Goal: Transaction & Acquisition: Purchase product/service

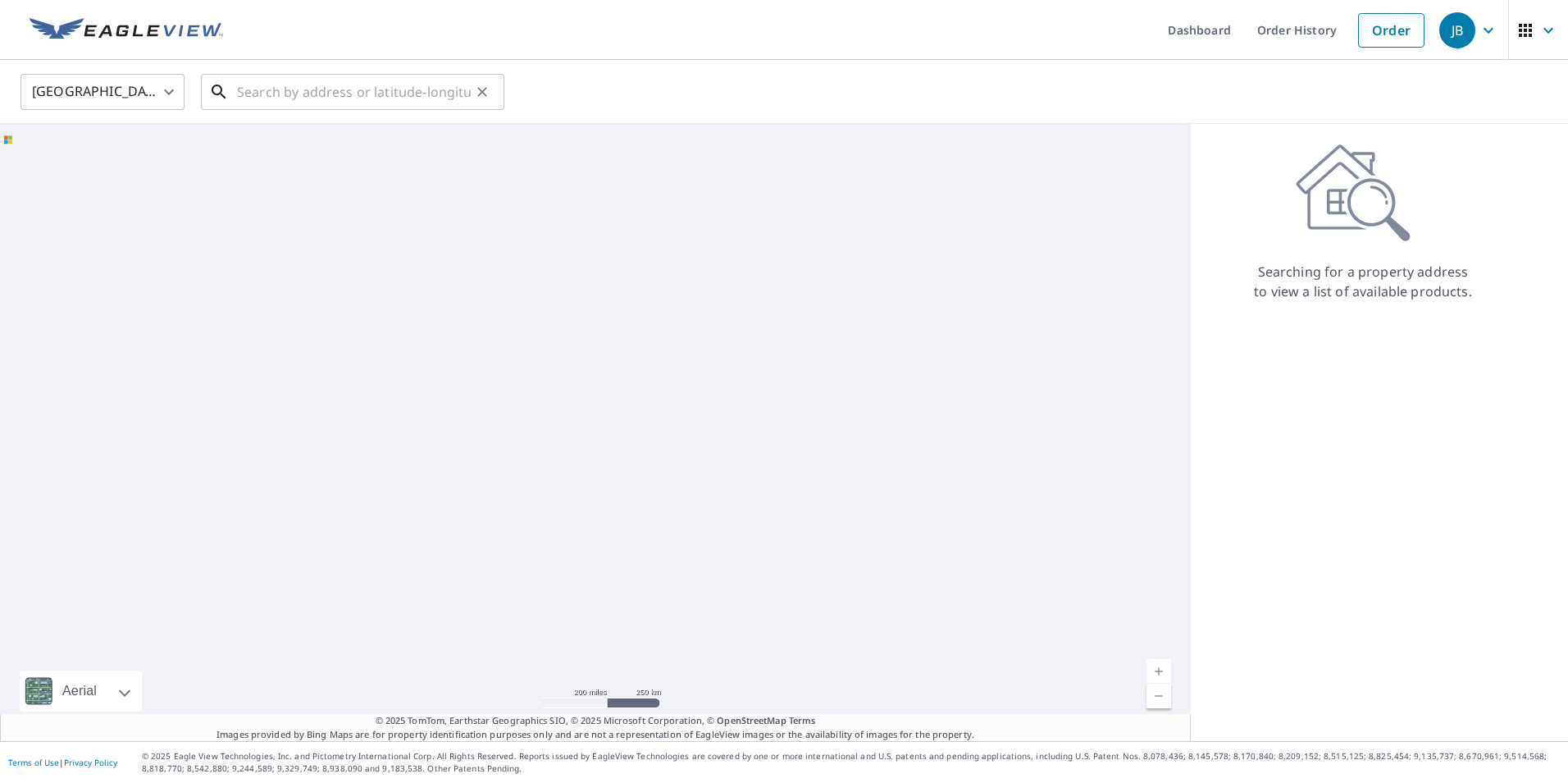
click at [265, 92] on input "text" at bounding box center [354, 92] width 234 height 46
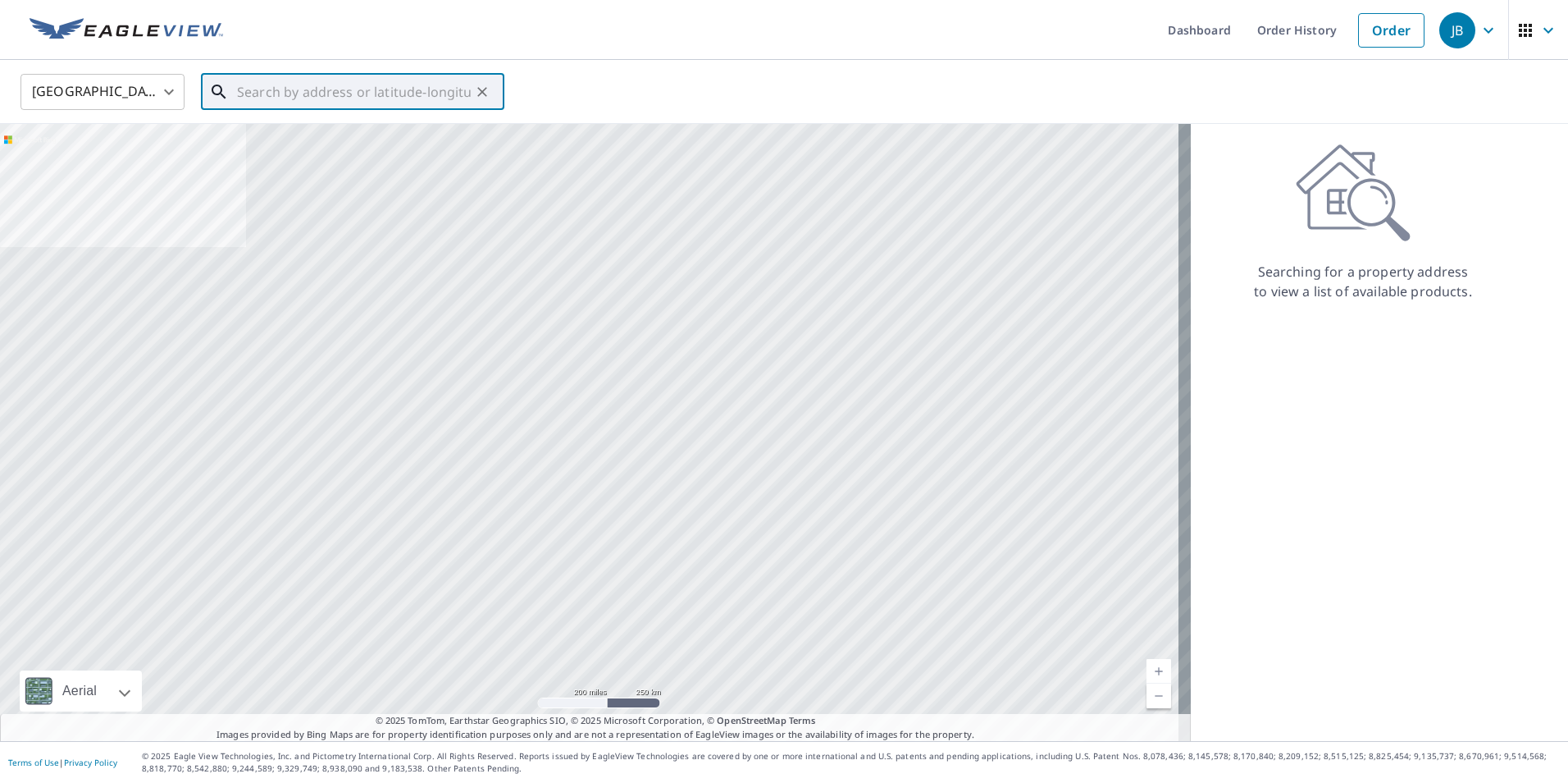
paste input "[STREET_ADDRESS][PERSON_NAME][PERSON_NAME]"
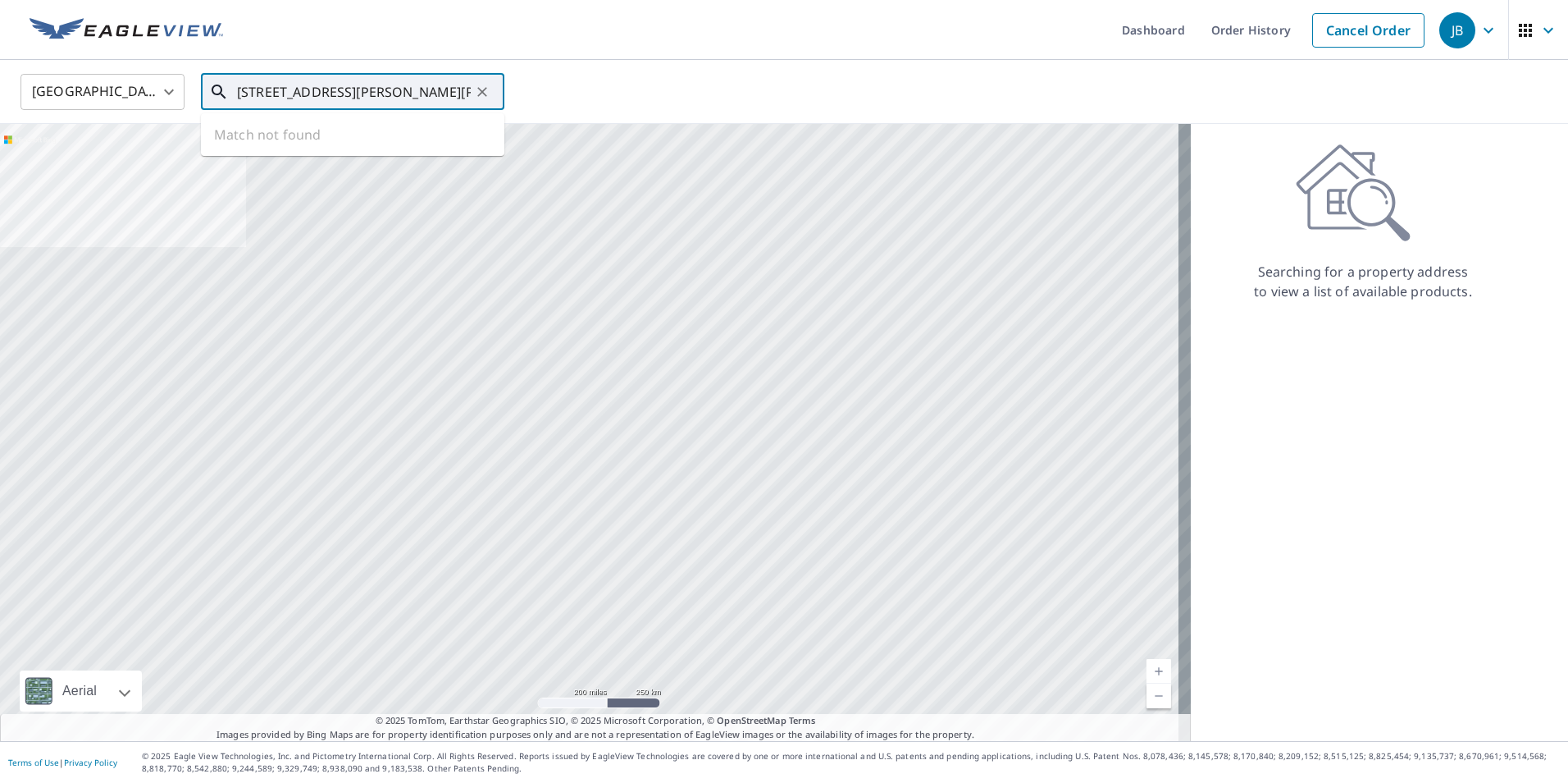
scroll to position [0, 45]
type input "[STREET_ADDRESS][PERSON_NAME][PERSON_NAME]"
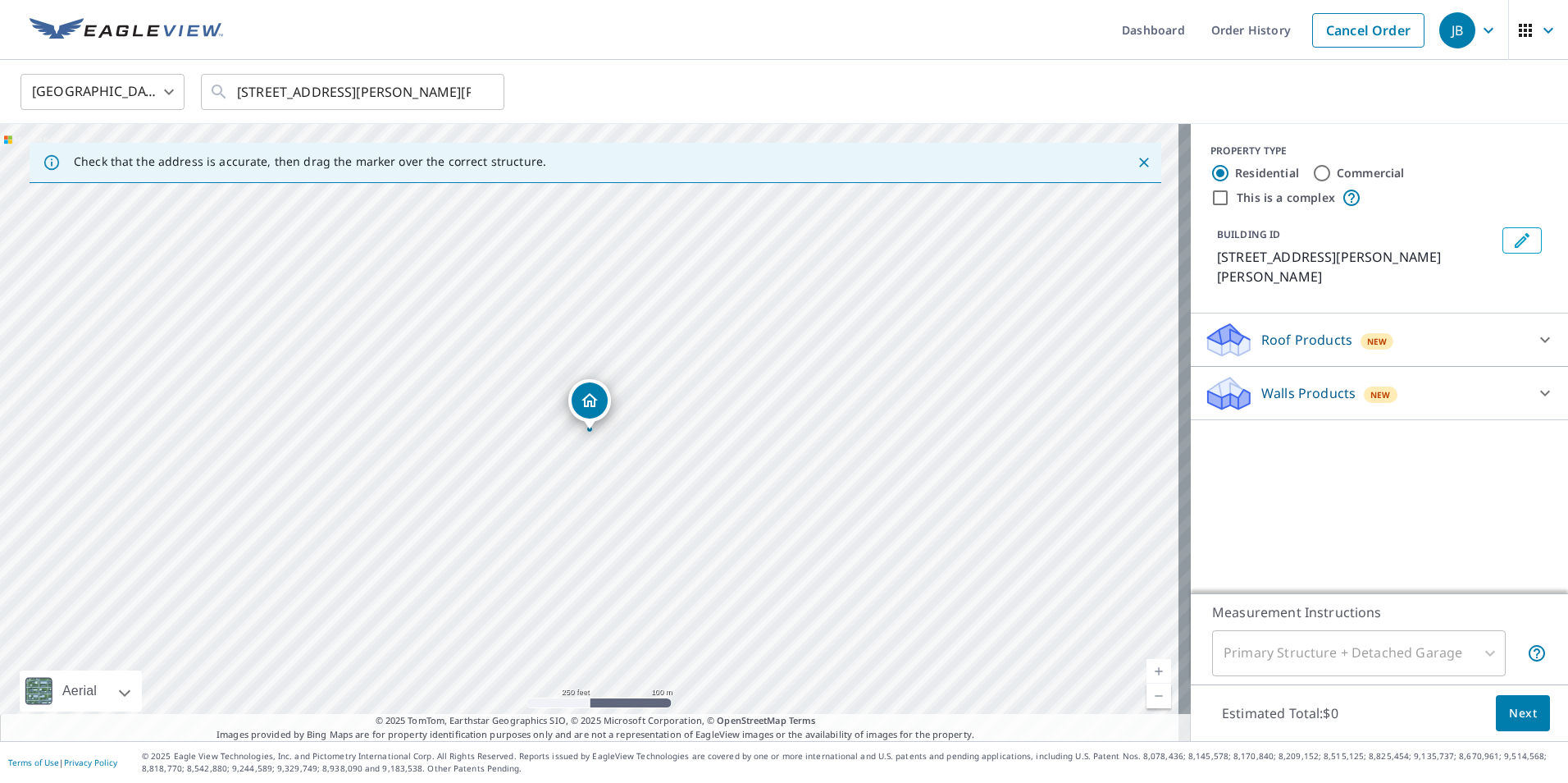
click at [1541, 341] on icon at bounding box center [1546, 340] width 10 height 6
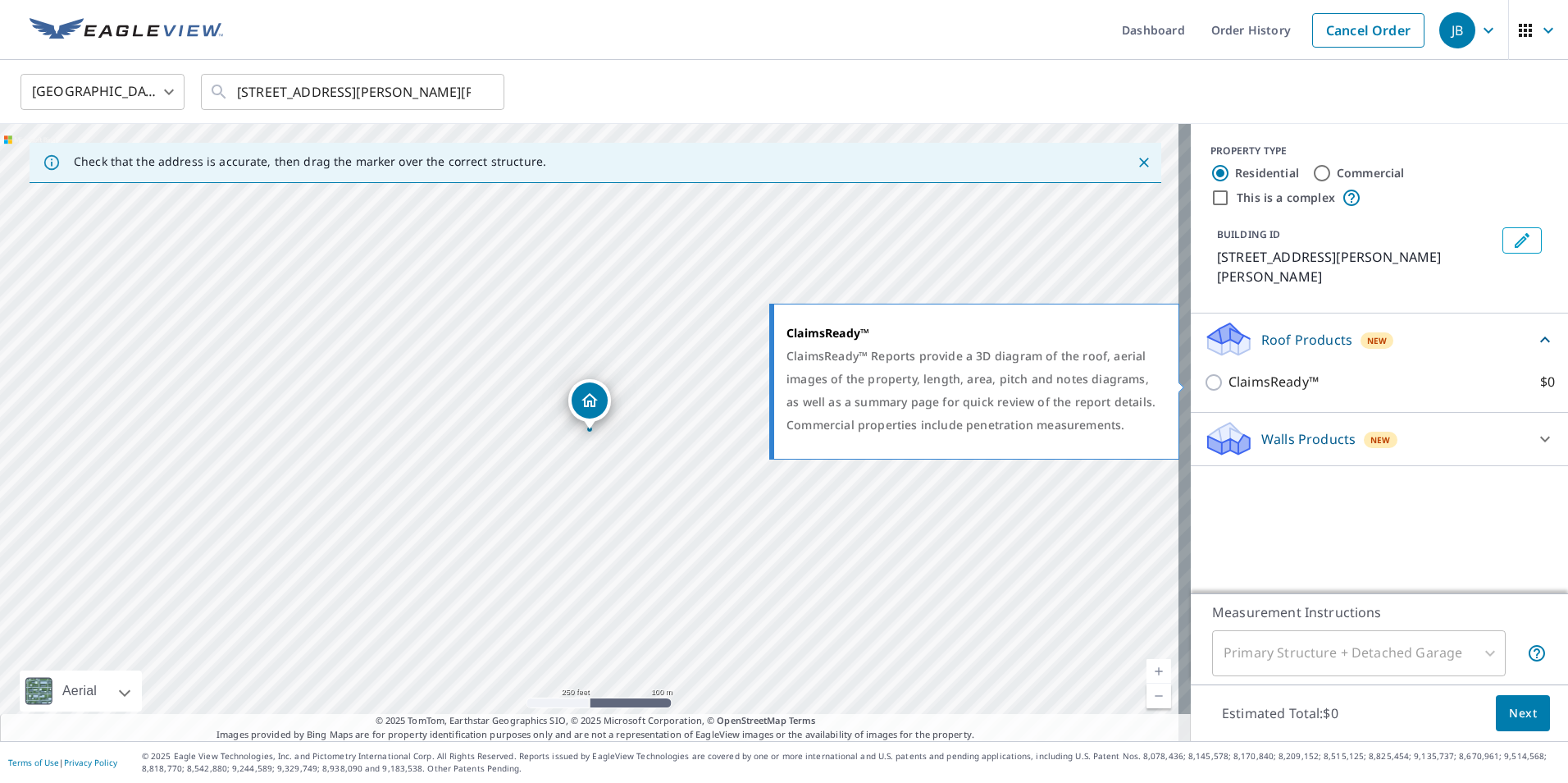
click at [1204, 386] on input "ClaimsReady™ $0" at bounding box center [1217, 383] width 25 height 20
checkbox input "true"
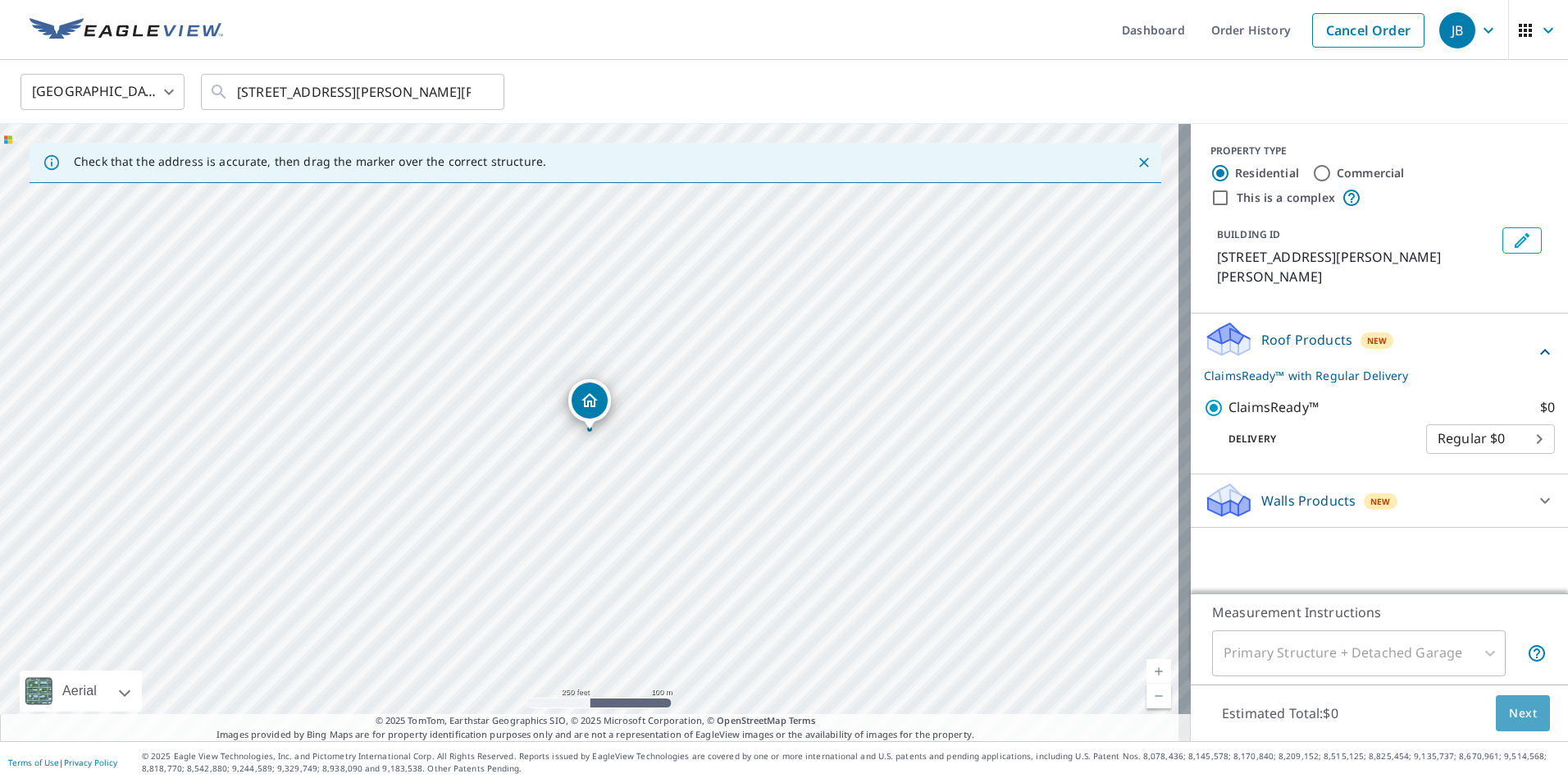
click at [1509, 711] on span "Next" at bounding box center [1523, 713] width 28 height 21
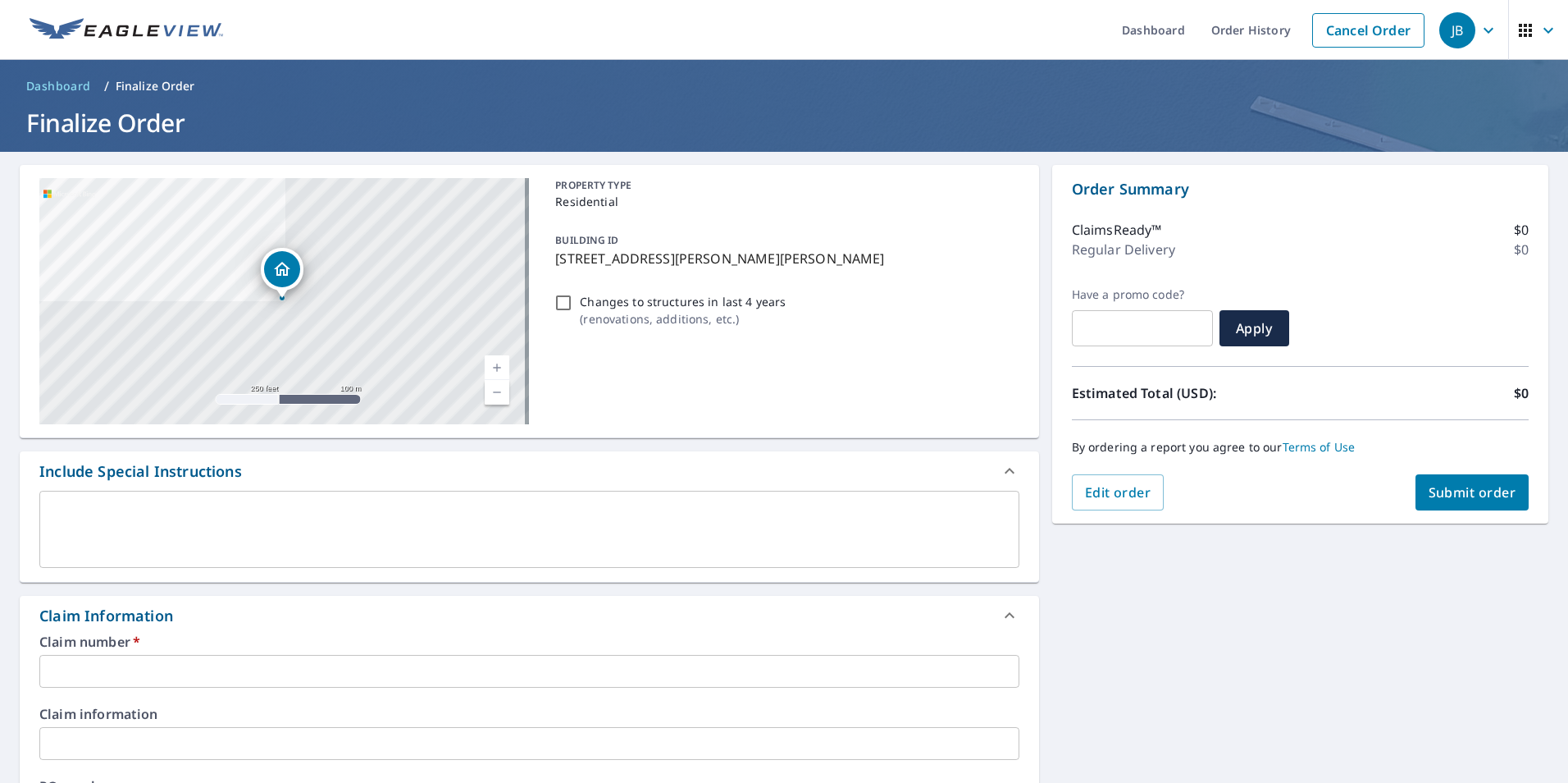
click at [117, 666] on input "text" at bounding box center [530, 671] width 980 height 33
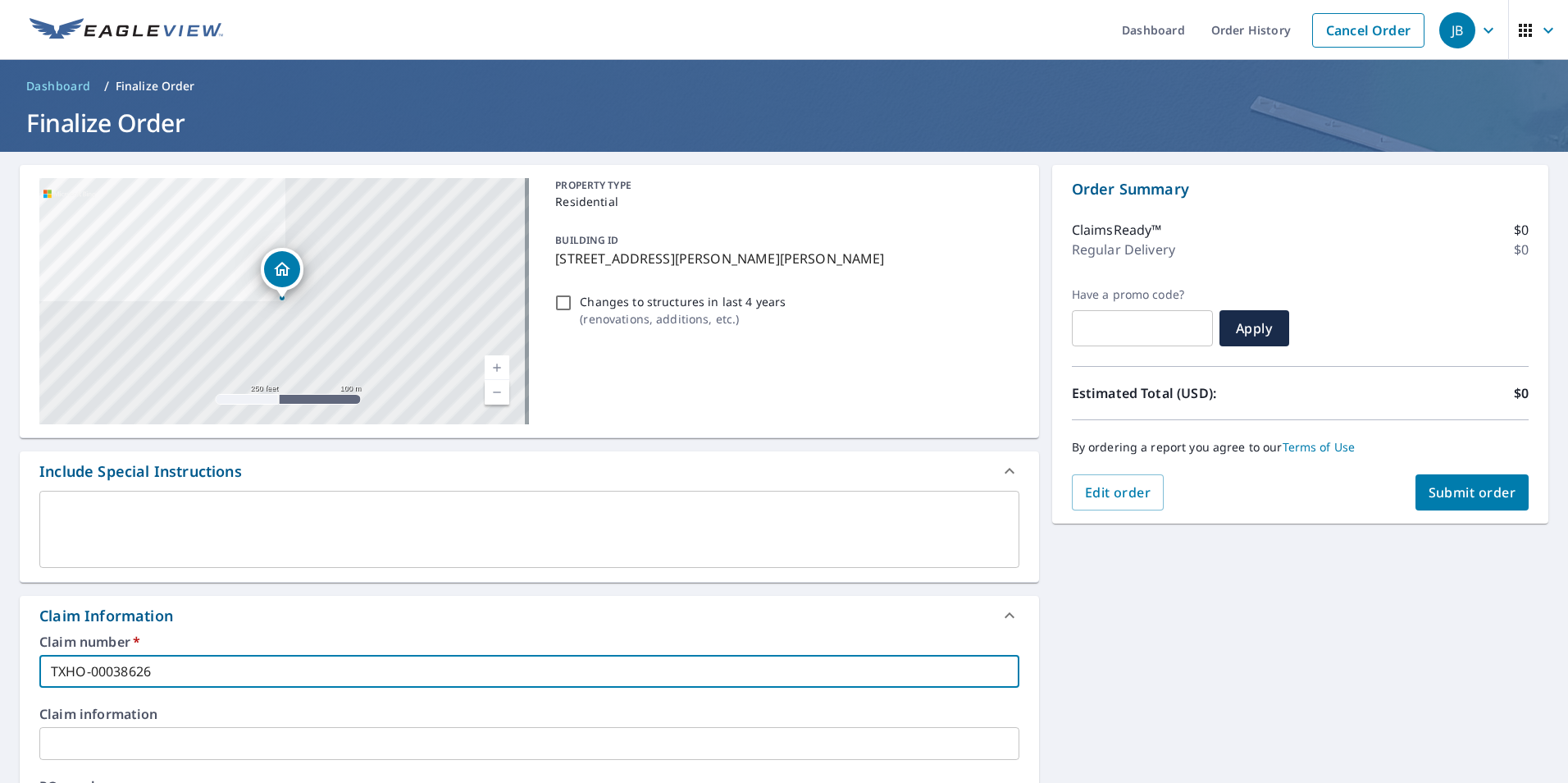
type input "TXHO-00038626"
click at [1442, 480] on button "Submit order" at bounding box center [1473, 493] width 114 height 36
